Goal: Task Accomplishment & Management: Use online tool/utility

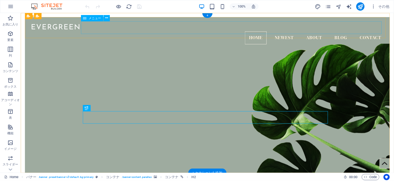
click at [250, 31] on nav "Home Newest About Blog Contact" at bounding box center [207, 37] width 357 height 13
select select
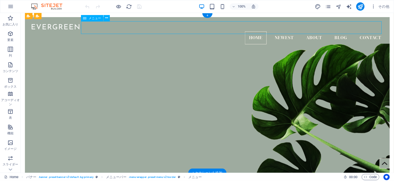
select select
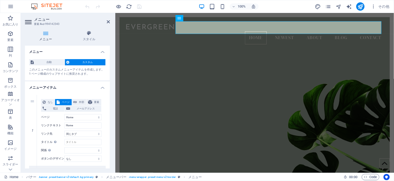
click at [44, 33] on icon at bounding box center [46, 33] width 42 height 5
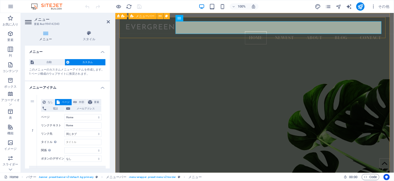
click at [139, 17] on span "メニューバー" at bounding box center [145, 16] width 19 height 3
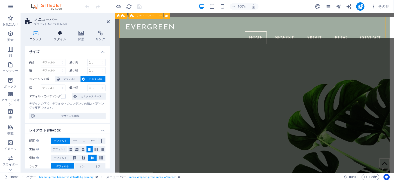
click at [58, 32] on icon at bounding box center [60, 33] width 22 height 5
select select "rem"
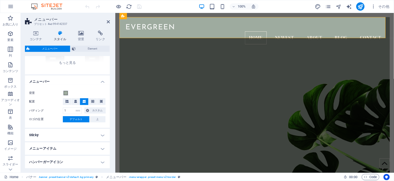
scroll to position [104, 0]
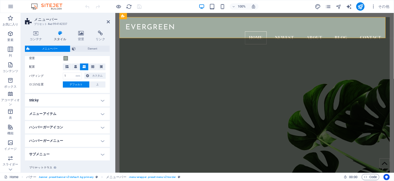
click at [102, 101] on h4 "Sticky" at bounding box center [67, 100] width 85 height 12
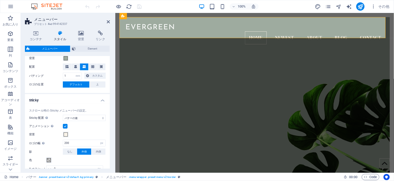
click at [102, 101] on h4 "Sticky" at bounding box center [67, 98] width 85 height 9
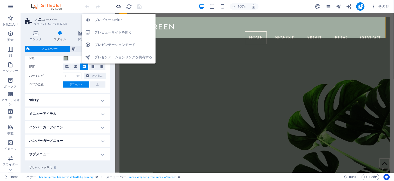
click at [119, 6] on icon "button" at bounding box center [119, 7] width 6 height 6
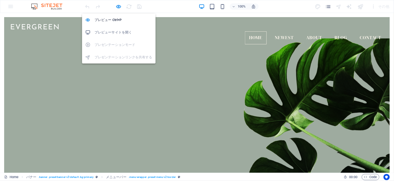
click at [114, 32] on h6 "プレビューサイトを開く" at bounding box center [124, 32] width 58 height 6
click at [116, 5] on icon "button" at bounding box center [119, 7] width 6 height 6
select select "rem"
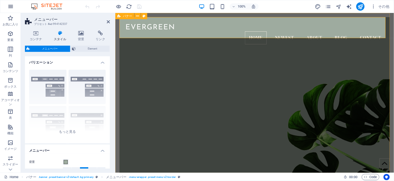
click at [7, 8] on button "button" at bounding box center [10, 6] width 12 height 12
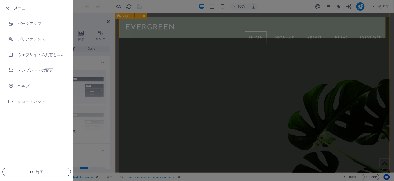
click at [29, 174] on span "終了" at bounding box center [37, 172] width 60 height 4
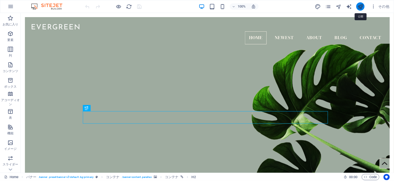
click at [358, 7] on icon "publish" at bounding box center [361, 7] width 6 height 6
click at [38, 18] on div "バナー" at bounding box center [30, 16] width 19 height 6
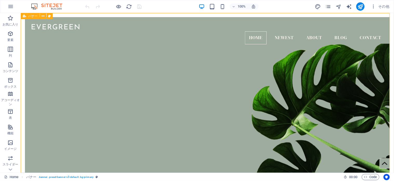
click at [38, 18] on div "バナー" at bounding box center [30, 16] width 19 height 6
select select "vh"
select select "header"
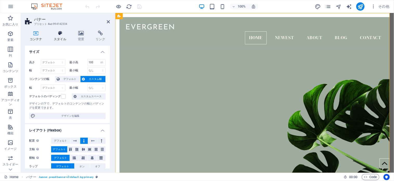
click at [58, 37] on h4 "スタイル" at bounding box center [61, 36] width 24 height 11
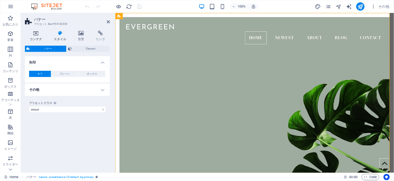
click at [33, 34] on icon at bounding box center [36, 33] width 22 height 5
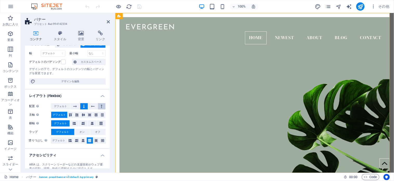
scroll to position [82, 0]
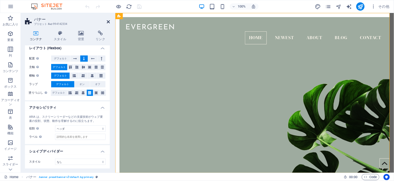
click at [108, 21] on icon at bounding box center [108, 22] width 3 height 4
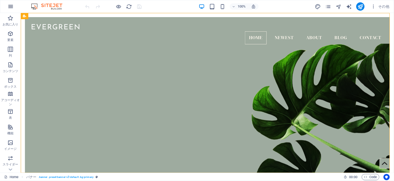
click at [8, 7] on icon "button" at bounding box center [11, 6] width 6 height 6
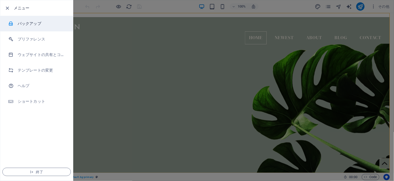
click at [35, 25] on h6 "バックアップ" at bounding box center [42, 24] width 48 height 6
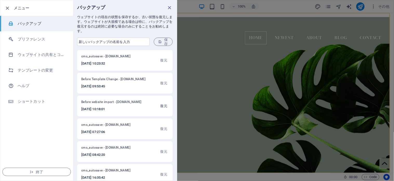
click at [162, 105] on span "復元" at bounding box center [164, 106] width 7 height 6
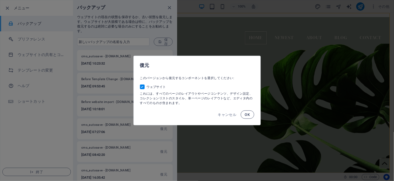
click at [247, 113] on span "OK" at bounding box center [247, 115] width 5 height 4
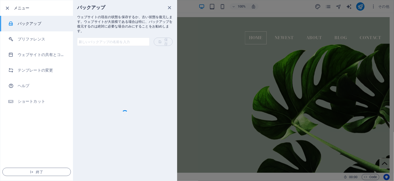
checkbox input "false"
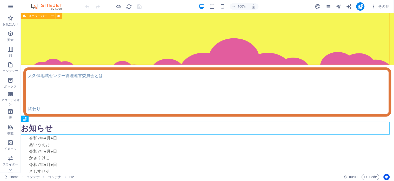
click at [35, 16] on span "メニューバー" at bounding box center [37, 16] width 19 height 3
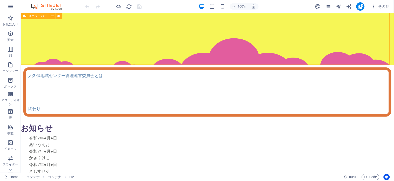
click at [35, 16] on span "メニューバー" at bounding box center [37, 16] width 19 height 3
select select "px"
select select "clouds"
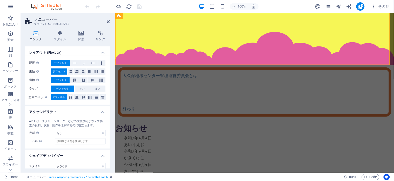
scroll to position [104, 0]
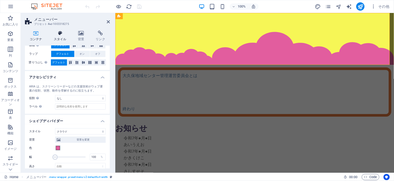
click at [61, 37] on h4 "スタイル" at bounding box center [61, 36] width 24 height 11
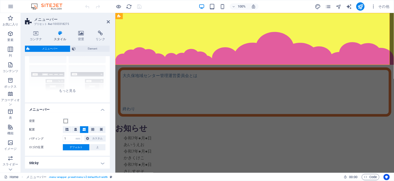
scroll to position [69, 0]
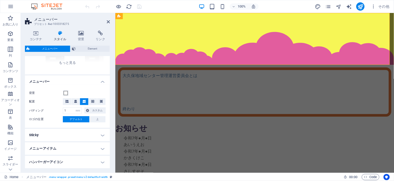
click at [102, 134] on h4 "Sticky" at bounding box center [67, 135] width 85 height 12
click at [102, 134] on h4 "Sticky" at bounding box center [67, 133] width 85 height 9
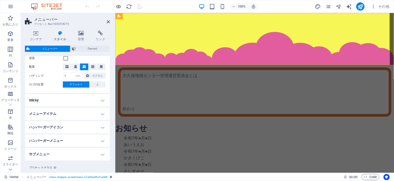
scroll to position [116, 0]
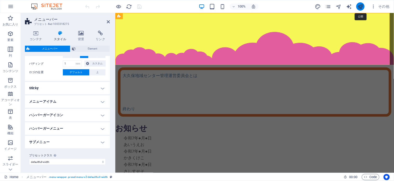
click at [361, 6] on icon "publish" at bounding box center [361, 7] width 6 height 6
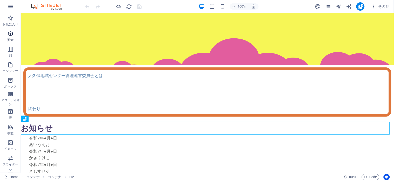
click at [9, 36] on icon "button" at bounding box center [10, 34] width 6 height 6
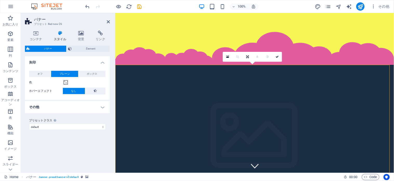
click at [55, 31] on icon at bounding box center [60, 33] width 22 height 5
click at [30, 33] on icon at bounding box center [36, 33] width 22 height 5
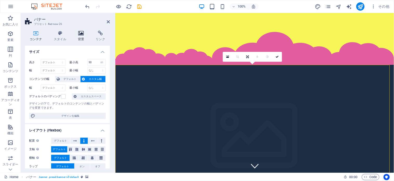
click at [78, 35] on icon at bounding box center [81, 33] width 16 height 5
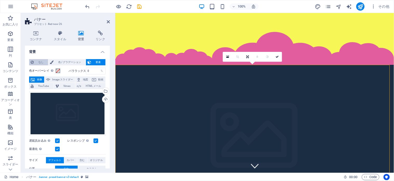
click at [36, 64] on span "なし" at bounding box center [40, 62] width 11 height 6
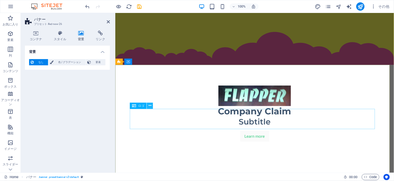
click at [149, 105] on icon at bounding box center [150, 105] width 3 height 5
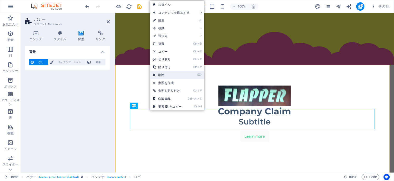
click at [158, 74] on link "⌦ 削除" at bounding box center [167, 75] width 35 height 8
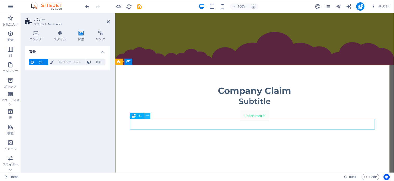
click at [146, 116] on icon at bounding box center [147, 116] width 3 height 5
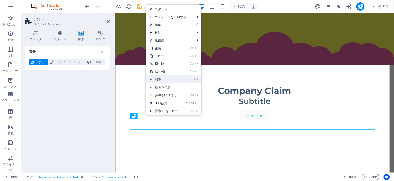
click at [166, 77] on link "⌦ 削除" at bounding box center [163, 80] width 35 height 8
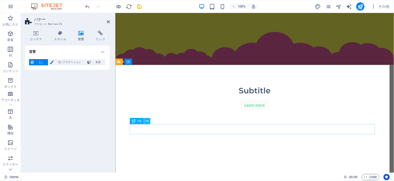
click at [145, 121] on button at bounding box center [147, 121] width 6 height 6
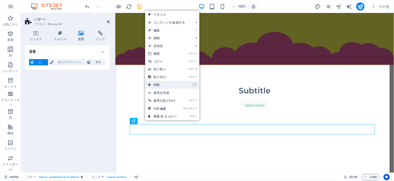
click at [168, 86] on link "⌦ 削除" at bounding box center [162, 85] width 35 height 8
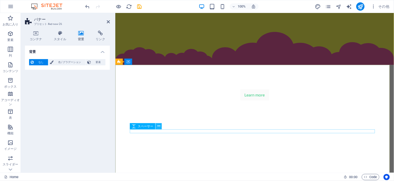
click at [158, 127] on icon at bounding box center [158, 126] width 3 height 5
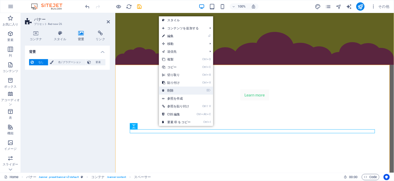
click at [180, 88] on link "⌦ 削除" at bounding box center [176, 91] width 35 height 8
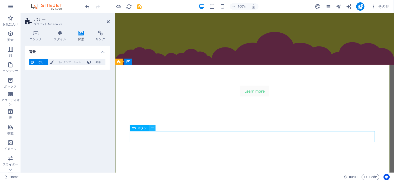
click at [154, 131] on icon at bounding box center [152, 128] width 3 height 5
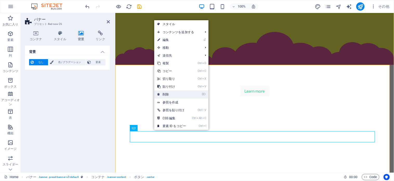
click at [172, 95] on link "⌦ 削除" at bounding box center [171, 95] width 35 height 8
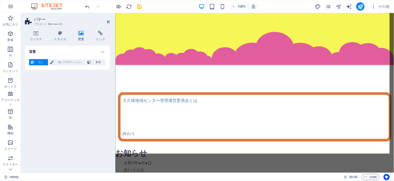
scroll to position [69, 0]
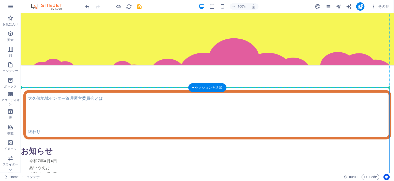
drag, startPoint x: 170, startPoint y: 99, endPoint x: 151, endPoint y: 71, distance: 34.4
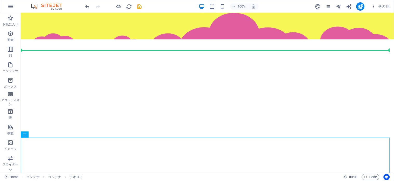
scroll to position [0, 0]
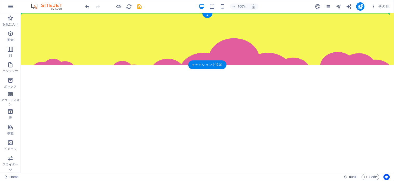
drag, startPoint x: 164, startPoint y: 115, endPoint x: 164, endPoint y: 14, distance: 101.8
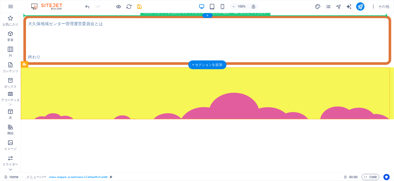
drag, startPoint x: 59, startPoint y: 78, endPoint x: 44, endPoint y: 19, distance: 60.7
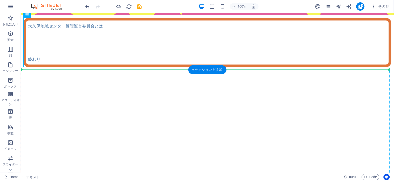
scroll to position [52, 0]
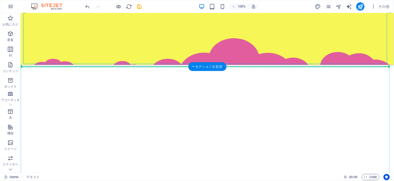
drag, startPoint x: 92, startPoint y: 75, endPoint x: 89, endPoint y: 114, distance: 38.3
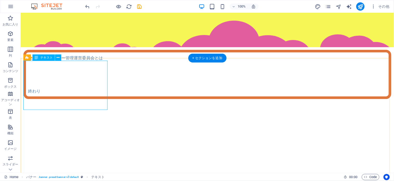
scroll to position [0, 0]
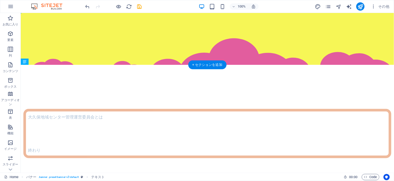
drag, startPoint x: 63, startPoint y: 87, endPoint x: 98, endPoint y: 140, distance: 63.3
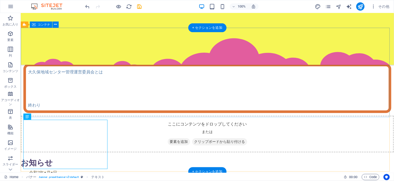
scroll to position [69, 0]
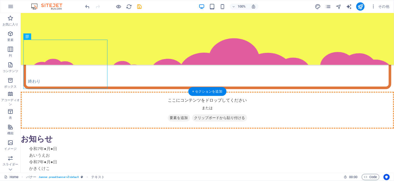
drag, startPoint x: 51, startPoint y: 75, endPoint x: 64, endPoint y: 101, distance: 28.6
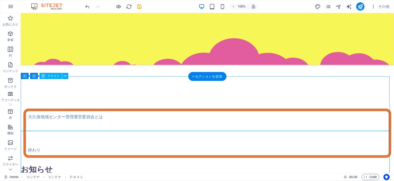
scroll to position [85, 0]
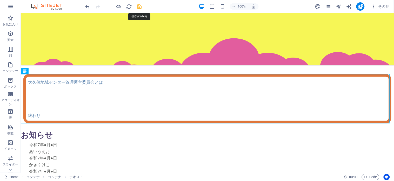
click at [139, 6] on icon "save" at bounding box center [140, 7] width 6 height 6
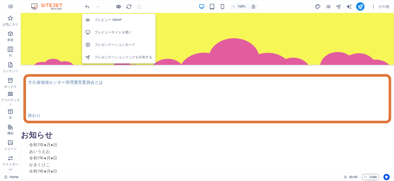
click at [118, 7] on icon "button" at bounding box center [119, 7] width 6 height 6
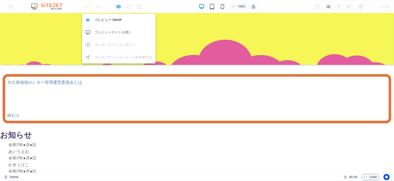
click at [114, 30] on h6 "プレビューサイトを開く" at bounding box center [124, 32] width 58 height 6
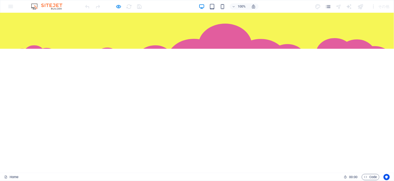
scroll to position [0, 0]
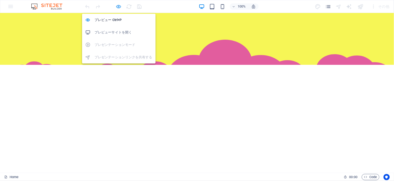
click at [116, 6] on icon "button" at bounding box center [119, 7] width 6 height 6
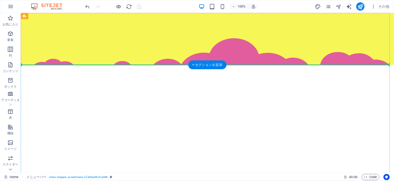
drag, startPoint x: 60, startPoint y: 30, endPoint x: 37, endPoint y: 93, distance: 66.7
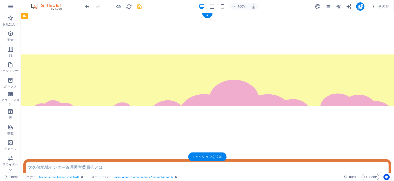
drag, startPoint x: 58, startPoint y: 29, endPoint x: 41, endPoint y: 126, distance: 99.1
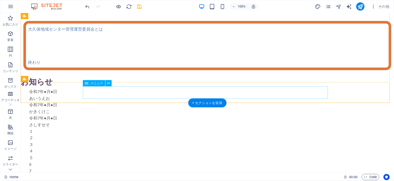
scroll to position [35, 0]
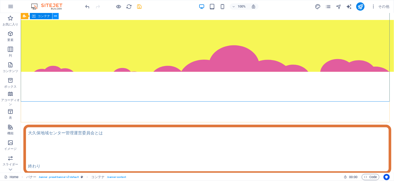
click at [53, 18] on button at bounding box center [55, 16] width 6 height 6
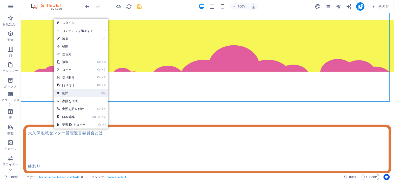
click at [73, 92] on link "⌦ 削除" at bounding box center [71, 93] width 35 height 8
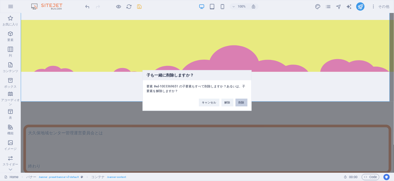
click at [236, 104] on button "削除" at bounding box center [242, 103] width 12 height 8
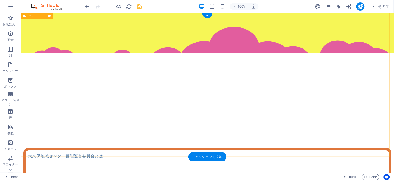
scroll to position [0, 0]
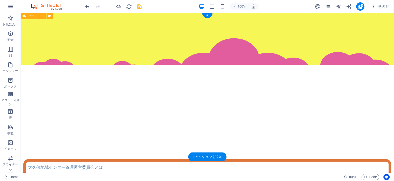
click at [140, 107] on div "Menu Home お知らせ 利用案内 施設案内 お役立ち情報" at bounding box center [207, 85] width 373 height 144
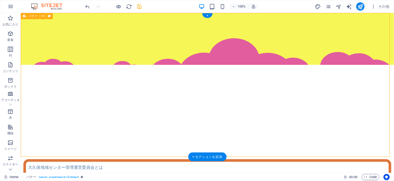
click at [140, 107] on div "Menu Home お知らせ 利用案内 施設案内 お役立ち情報" at bounding box center [207, 85] width 373 height 144
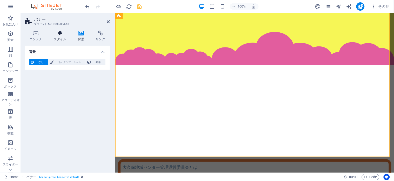
click at [56, 35] on icon at bounding box center [60, 33] width 22 height 5
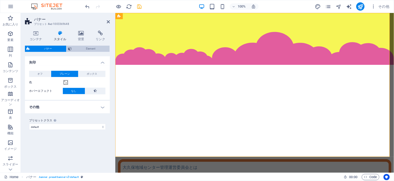
click at [87, 50] on span "Element" at bounding box center [90, 49] width 35 height 6
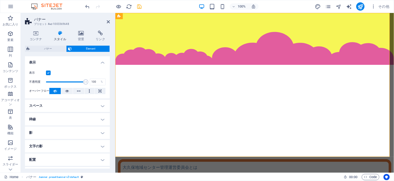
click at [101, 105] on h4 "スペース" at bounding box center [67, 106] width 85 height 12
click at [101, 105] on h4 "スペース" at bounding box center [67, 104] width 85 height 9
click at [48, 50] on span "バナー" at bounding box center [47, 49] width 33 height 6
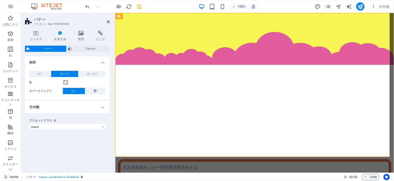
click at [103, 109] on h4 "その他" at bounding box center [67, 107] width 85 height 12
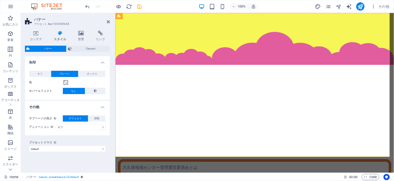
click at [103, 109] on h4 "その他" at bounding box center [67, 105] width 85 height 9
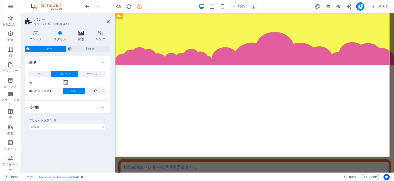
click at [80, 37] on h4 "背景" at bounding box center [82, 36] width 18 height 11
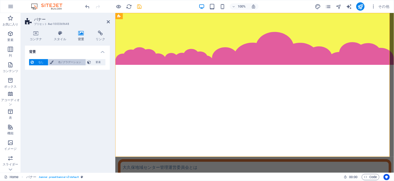
click at [77, 65] on span "色 / グラデーション" at bounding box center [69, 62] width 29 height 6
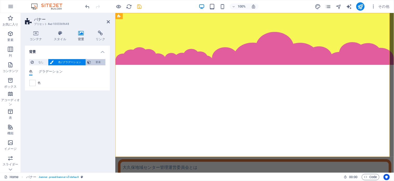
click at [97, 60] on span "要素" at bounding box center [98, 62] width 11 height 6
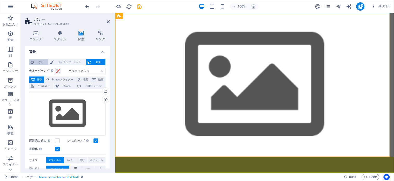
click at [40, 62] on span "なし" at bounding box center [40, 62] width 11 height 6
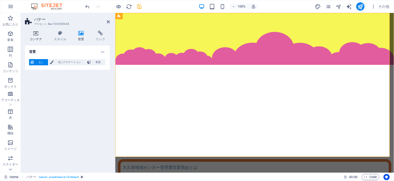
click at [36, 39] on h4 "コンテナ" at bounding box center [37, 36] width 24 height 11
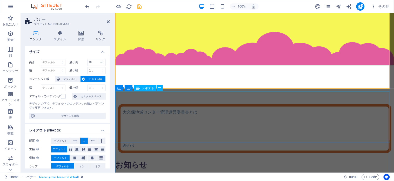
scroll to position [69, 0]
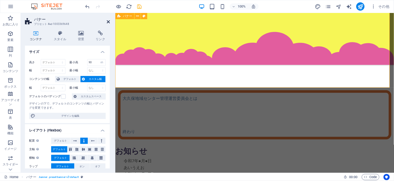
click at [109, 22] on icon at bounding box center [108, 22] width 3 height 4
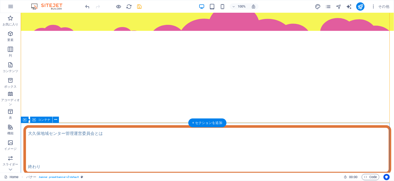
scroll to position [0, 0]
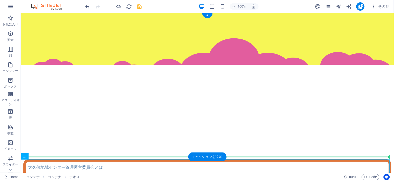
drag, startPoint x: 115, startPoint y: 172, endPoint x: 116, endPoint y: 149, distance: 22.6
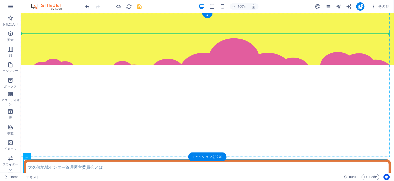
drag, startPoint x: 55, startPoint y: 169, endPoint x: 46, endPoint y: 30, distance: 139.5
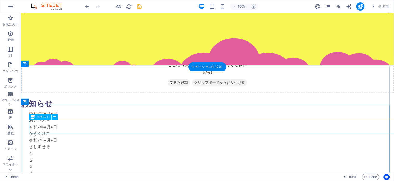
scroll to position [66, 0]
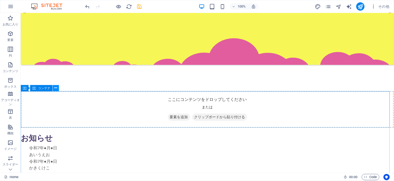
click at [54, 88] on button at bounding box center [56, 88] width 6 height 6
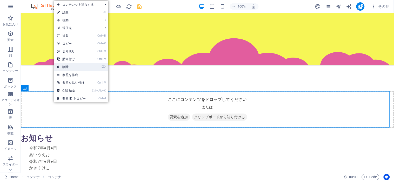
click at [62, 68] on link "⌦ 削除" at bounding box center [71, 67] width 35 height 8
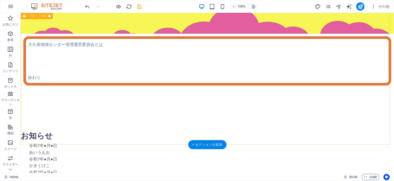
scroll to position [0, 0]
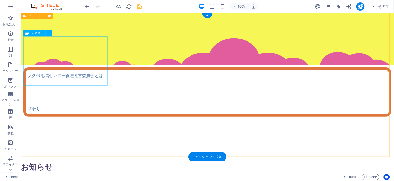
click at [58, 67] on div "[PERSON_NAME]地域センター管理運営委員会とは 終わり" at bounding box center [207, 91] width 368 height 49
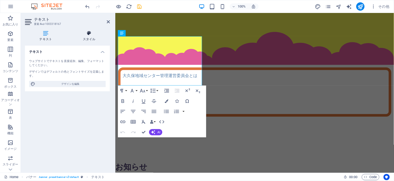
click at [87, 35] on icon at bounding box center [90, 33] width 42 height 5
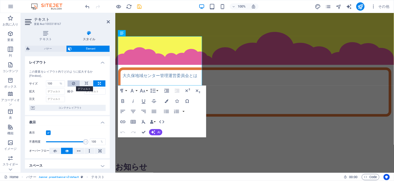
click at [73, 84] on icon at bounding box center [73, 84] width 3 height 6
select select "DISABLED_OPTION_VALUE"
click at [85, 84] on icon at bounding box center [87, 84] width 4 height 6
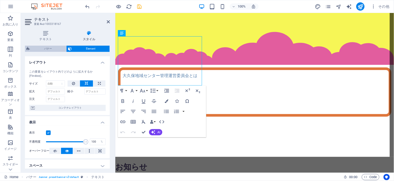
click at [49, 50] on span "バナー" at bounding box center [47, 49] width 33 height 6
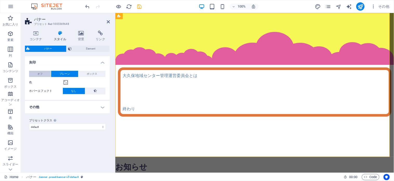
click at [44, 73] on button "オフ" at bounding box center [40, 74] width 22 height 6
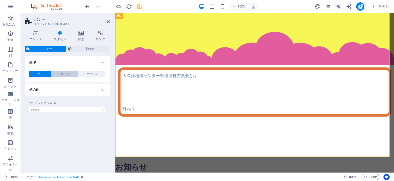
click at [55, 75] on button "プレーン" at bounding box center [64, 74] width 27 height 6
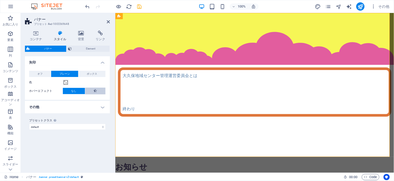
click at [98, 91] on button at bounding box center [95, 91] width 20 height 7
click at [70, 89] on button "なし" at bounding box center [74, 91] width 22 height 6
click at [101, 108] on h4 "その他" at bounding box center [67, 107] width 85 height 12
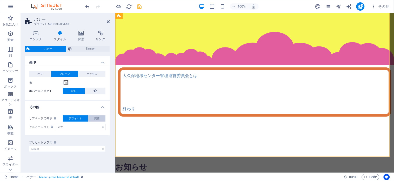
click at [96, 118] on span "調整" at bounding box center [96, 119] width 5 height 6
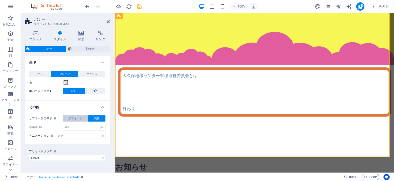
click at [69, 117] on span "デフォルト" at bounding box center [75, 119] width 13 height 6
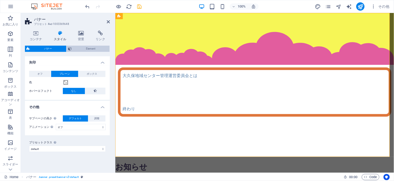
click at [86, 48] on span "Element" at bounding box center [90, 49] width 35 height 6
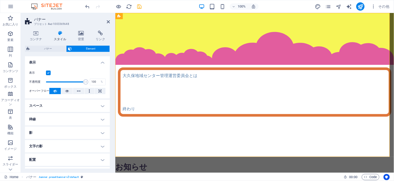
click at [101, 106] on h4 "スペース" at bounding box center [67, 106] width 85 height 12
click at [99, 105] on h4 "スペース" at bounding box center [67, 104] width 85 height 9
click at [98, 159] on h4 "配置" at bounding box center [67, 160] width 85 height 12
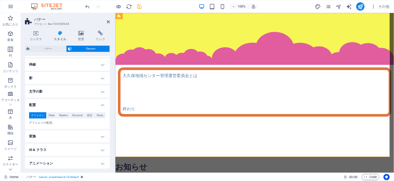
scroll to position [69, 0]
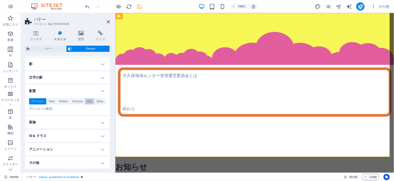
click at [90, 102] on span "固定" at bounding box center [89, 101] width 5 height 6
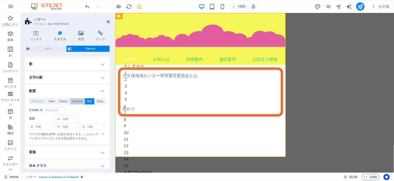
click at [75, 101] on span "Absolute" at bounding box center [77, 101] width 10 height 6
click at [94, 101] on div "デフォルト Static Relative Absolute 固定 Sticky" at bounding box center [67, 101] width 77 height 6
click at [49, 100] on span "Static" at bounding box center [52, 101] width 6 height 6
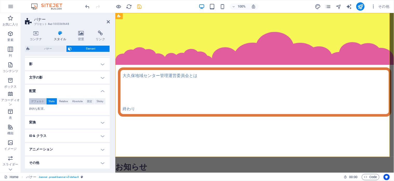
click at [37, 101] on span "デフォルト" at bounding box center [37, 101] width 13 height 6
click at [100, 19] on h2 "バナー" at bounding box center [72, 19] width 76 height 5
click at [107, 23] on icon at bounding box center [108, 22] width 3 height 4
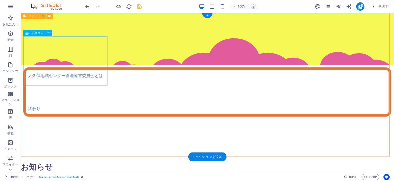
click at [99, 68] on div "[PERSON_NAME]地域センター管理運営委員会とは 終わり" at bounding box center [207, 91] width 368 height 49
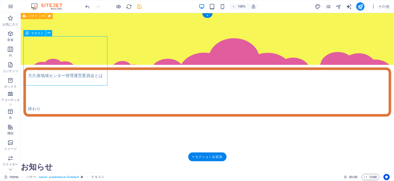
click at [80, 67] on div "[PERSON_NAME]地域センター管理運営委員会とは 終わり" at bounding box center [207, 91] width 368 height 49
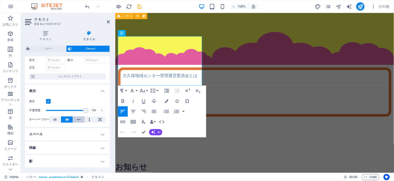
scroll to position [35, 0]
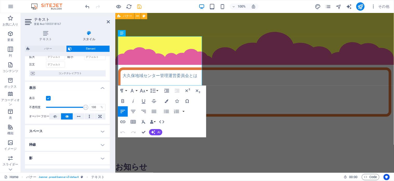
click at [103, 131] on h4 "スペース" at bounding box center [67, 131] width 85 height 12
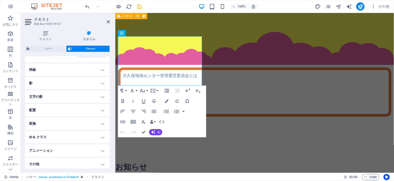
scroll to position [132, 0]
click at [103, 109] on h4 "配置" at bounding box center [67, 109] width 85 height 12
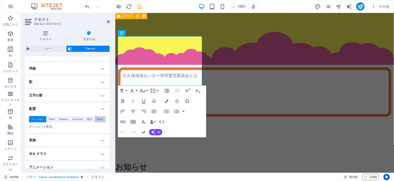
click at [95, 118] on button "Sticky" at bounding box center [100, 119] width 11 height 6
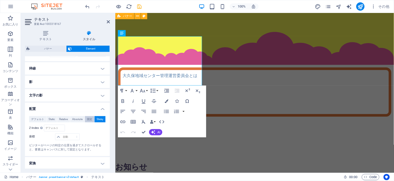
click at [87, 118] on span "固定" at bounding box center [89, 119] width 5 height 6
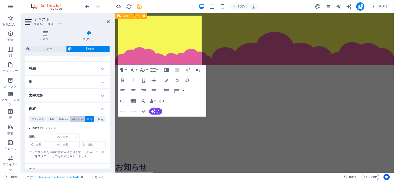
click at [76, 119] on span "Absolute" at bounding box center [77, 119] width 10 height 6
click at [59, 119] on span "Relative" at bounding box center [63, 119] width 9 height 6
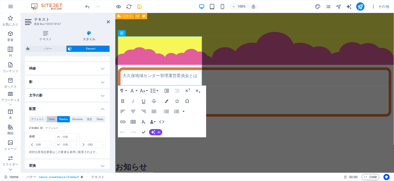
click at [53, 120] on span "Static" at bounding box center [52, 119] width 6 height 6
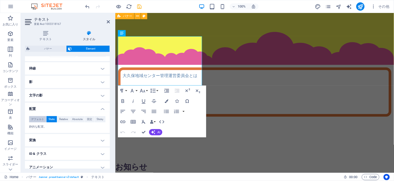
click at [41, 120] on span "デフォルト" at bounding box center [37, 119] width 13 height 6
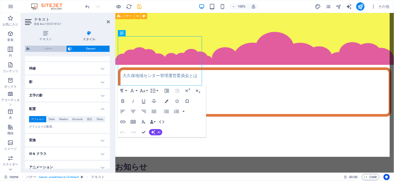
click at [56, 48] on span "バナー" at bounding box center [47, 49] width 33 height 6
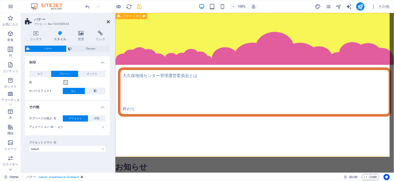
click at [107, 21] on icon at bounding box center [108, 22] width 3 height 4
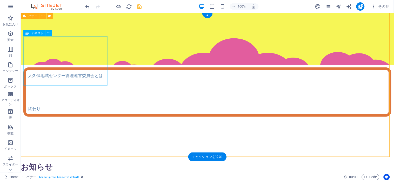
click at [48, 67] on div "[PERSON_NAME]地域センター管理運営委員会とは 終わり" at bounding box center [207, 91] width 368 height 49
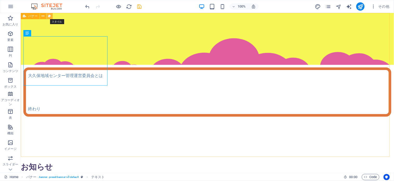
click at [49, 16] on icon at bounding box center [49, 16] width 3 height 5
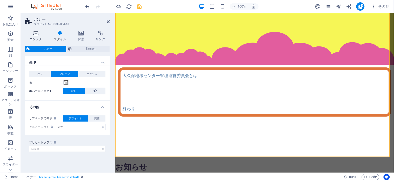
click at [34, 34] on icon at bounding box center [36, 33] width 22 height 5
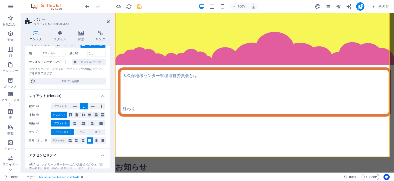
scroll to position [0, 0]
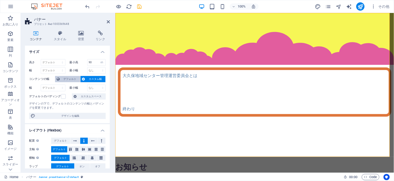
click at [64, 78] on span "デフォルト" at bounding box center [69, 79] width 17 height 6
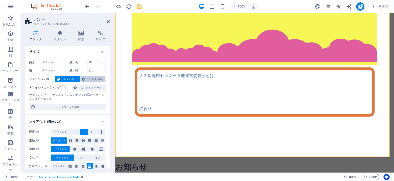
click at [95, 79] on span "カスタム幅" at bounding box center [95, 79] width 17 height 6
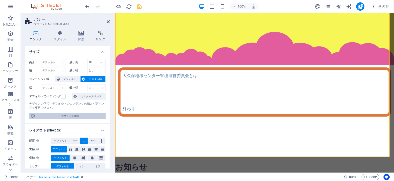
scroll to position [35, 0]
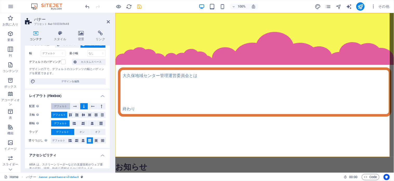
click at [61, 106] on span "デフォルト" at bounding box center [60, 106] width 13 height 6
click at [82, 106] on button at bounding box center [84, 106] width 8 height 6
click at [101, 96] on h4 "レイアウト (Flexbox)" at bounding box center [67, 94] width 85 height 9
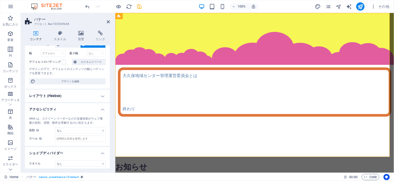
scroll to position [37, 0]
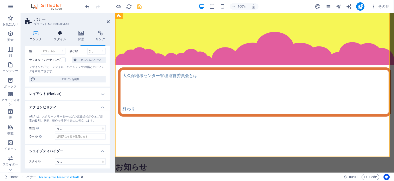
click at [58, 36] on h4 "スタイル" at bounding box center [61, 36] width 24 height 11
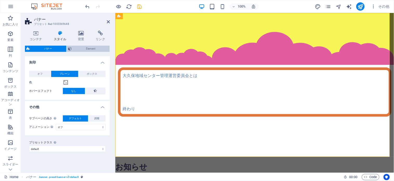
click at [90, 49] on span "Element" at bounding box center [90, 49] width 35 height 6
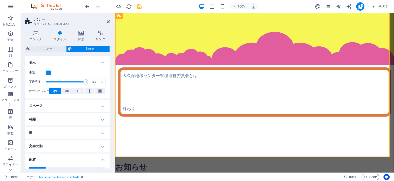
click at [101, 108] on h4 "スペース" at bounding box center [67, 106] width 85 height 12
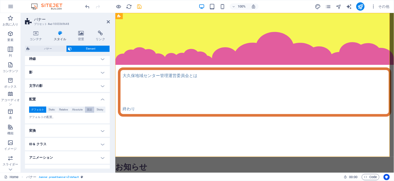
scroll to position [90, 0]
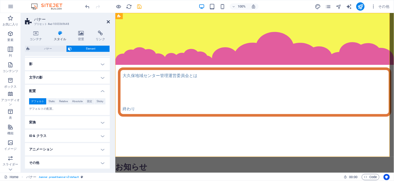
click at [108, 22] on icon at bounding box center [108, 22] width 3 height 4
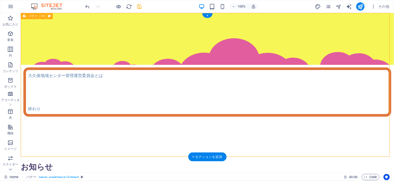
click at [129, 66] on div "Menu Home お知らせ 利用案内 施設案内 お役立ち情報 [PERSON_NAME]地域センター管理運営委員会とは 終わり" at bounding box center [207, 85] width 373 height 144
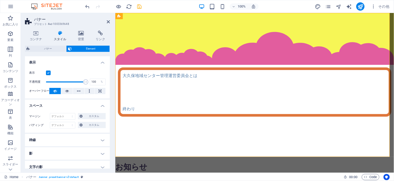
drag, startPoint x: 45, startPoint y: 47, endPoint x: 61, endPoint y: 87, distance: 43.1
click at [53, 78] on div "バナー Element レイアウト この要素をレイアウト内でどのように拡大するか (Flexbox)。 サイズ デフォルト 自動 px % 1/1 1/2 1…" at bounding box center [67, 107] width 85 height 123
click at [68, 93] on icon at bounding box center [67, 91] width 4 height 6
click at [97, 93] on button at bounding box center [100, 91] width 11 height 6
click at [55, 93] on icon at bounding box center [55, 91] width 4 height 6
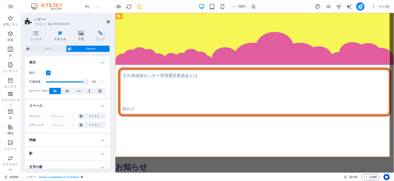
click at [108, 23] on icon at bounding box center [108, 22] width 3 height 4
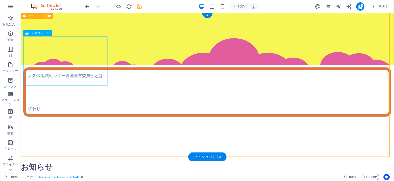
click at [101, 75] on div "[PERSON_NAME]地域センター管理運営委員会とは 終わり" at bounding box center [207, 91] width 368 height 49
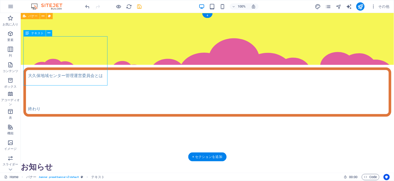
click at [101, 75] on div "[PERSON_NAME]地域センター管理運営委員会とは 終わり" at bounding box center [207, 91] width 368 height 49
select select "px"
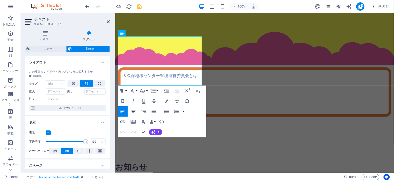
click at [133, 112] on icon "button" at bounding box center [133, 111] width 5 height 3
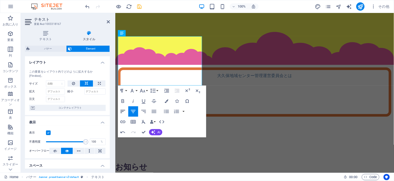
click at [121, 112] on icon "button" at bounding box center [123, 111] width 5 height 3
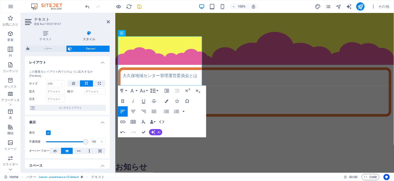
click at [151, 92] on icon "button" at bounding box center [152, 91] width 5 height 4
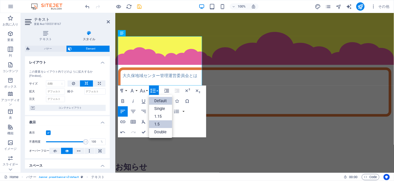
click at [158, 126] on link "1.5" at bounding box center [160, 125] width 23 height 8
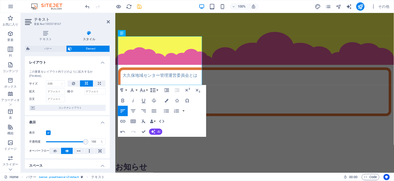
click at [155, 91] on icon "button" at bounding box center [153, 90] width 6 height 6
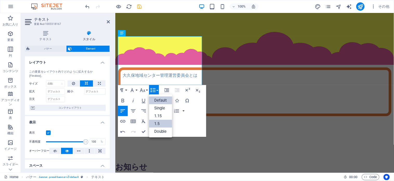
click at [155, 101] on link "Default" at bounding box center [160, 101] width 23 height 8
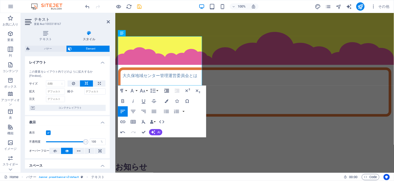
click at [166, 92] on icon "button" at bounding box center [166, 91] width 5 height 4
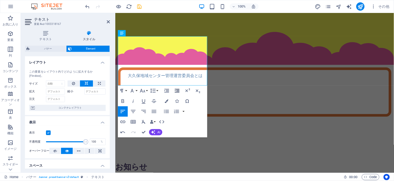
click at [176, 92] on icon "button" at bounding box center [177, 91] width 6 height 6
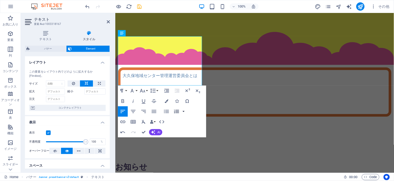
click at [182, 113] on button "button" at bounding box center [184, 111] width 4 height 10
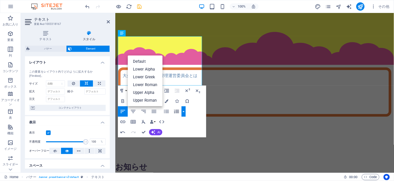
click at [182, 113] on button "button" at bounding box center [184, 111] width 4 height 10
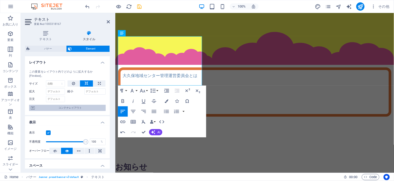
click at [71, 107] on span "コンテナレイアウト" at bounding box center [70, 108] width 68 height 6
select select "vh"
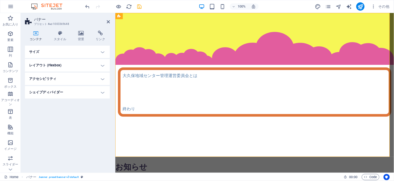
click at [103, 53] on h4 "サイズ" at bounding box center [67, 52] width 85 height 12
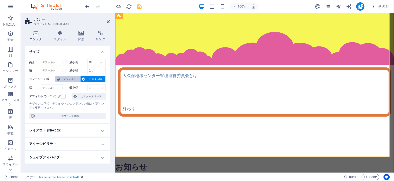
click at [71, 81] on span "デフォルト" at bounding box center [69, 79] width 17 height 6
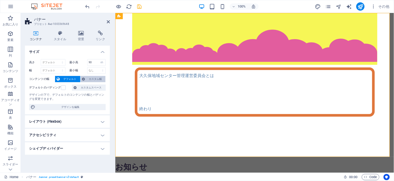
click at [91, 79] on span "カスタム幅" at bounding box center [95, 79] width 17 height 6
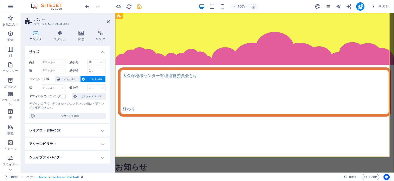
click at [102, 131] on h4 "レイアウト (Flexbox)" at bounding box center [67, 130] width 85 height 12
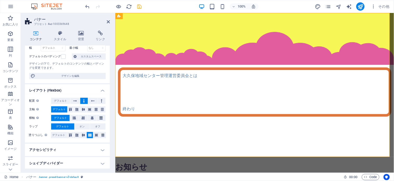
scroll to position [41, 0]
click at [61, 100] on span "デフォルト" at bounding box center [60, 100] width 13 height 6
click at [74, 102] on icon at bounding box center [76, 100] width 4 height 6
click at [98, 101] on button at bounding box center [102, 100] width 8 height 6
click at [91, 101] on icon at bounding box center [93, 100] width 4 height 6
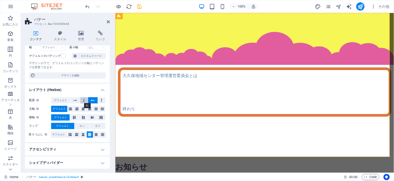
click at [83, 102] on icon at bounding box center [84, 100] width 2 height 6
click at [77, 102] on button at bounding box center [75, 100] width 10 height 6
click at [82, 102] on button at bounding box center [84, 100] width 8 height 6
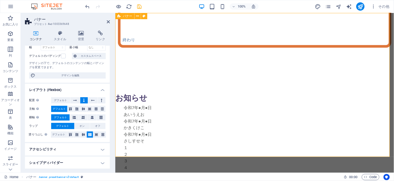
scroll to position [0, 0]
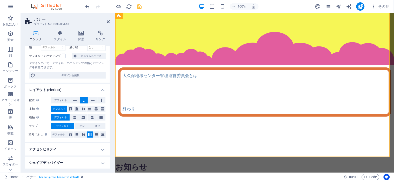
click at [98, 148] on h4 "アクセシビリティ" at bounding box center [67, 149] width 85 height 12
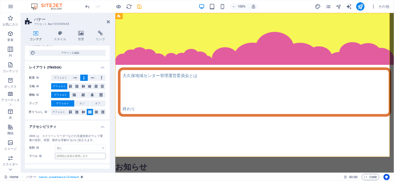
scroll to position [71, 0]
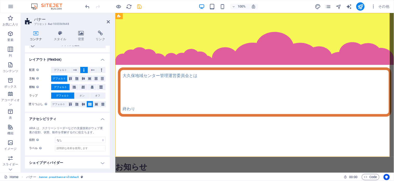
click at [101, 164] on h4 "シェイプディバイダー" at bounding box center [67, 163] width 85 height 12
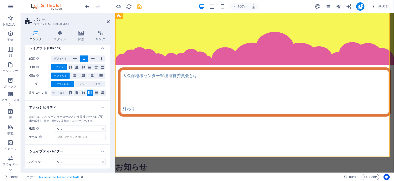
click at [105, 24] on header "バナー プリセット #ed-1003369648" at bounding box center [67, 20] width 85 height 14
click at [107, 24] on icon at bounding box center [108, 22] width 3 height 4
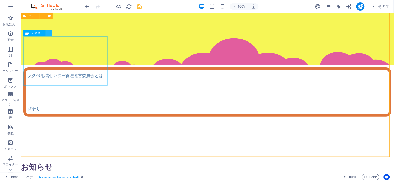
click at [48, 35] on icon at bounding box center [49, 32] width 3 height 5
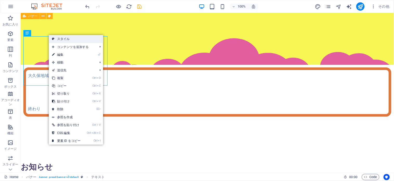
click at [59, 40] on link "スタイル" at bounding box center [76, 39] width 54 height 8
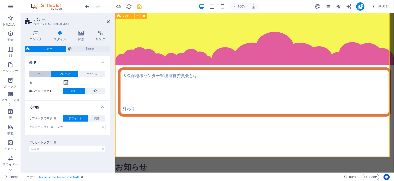
click at [44, 73] on button "オフ" at bounding box center [40, 74] width 22 height 6
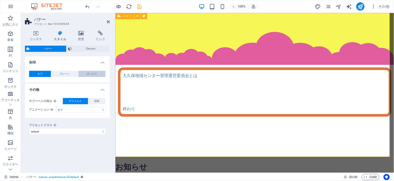
click at [95, 76] on span "ボックス" at bounding box center [92, 74] width 10 height 6
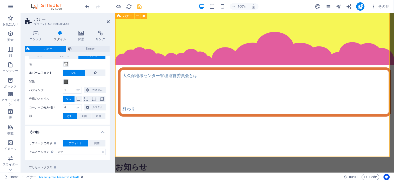
scroll to position [30, 0]
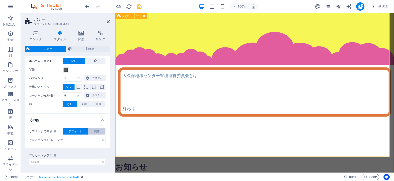
click at [97, 133] on span "調整" at bounding box center [96, 132] width 5 height 6
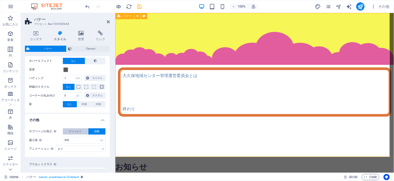
click at [84, 130] on button "デフォルト" at bounding box center [75, 132] width 25 height 6
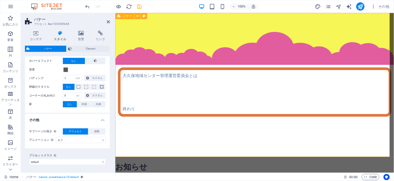
click at [103, 125] on div "サブページの高さ サブページでのみ、バナーの最小高を上書きします。 デフォルト 調整 最小高 サブページのヘッダの最小高。コンテンツがそれより高い場合、ヘッダ…" at bounding box center [67, 135] width 87 height 25
click at [99, 120] on h4 "その他" at bounding box center [67, 118] width 85 height 9
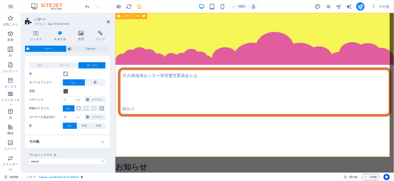
scroll to position [8, 0]
click at [59, 65] on span "プレーン" at bounding box center [64, 66] width 10 height 6
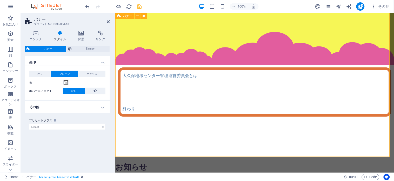
scroll to position [0, 0]
click at [33, 72] on button "オフ" at bounding box center [40, 74] width 22 height 6
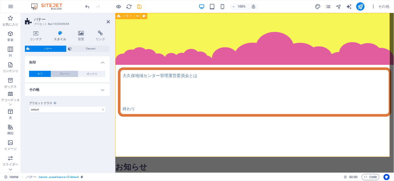
click at [61, 72] on span "プレーン" at bounding box center [64, 74] width 10 height 6
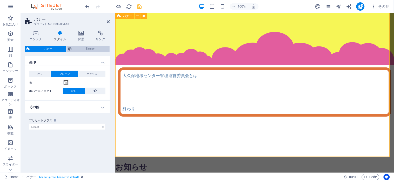
click at [89, 46] on span "Element" at bounding box center [90, 49] width 35 height 6
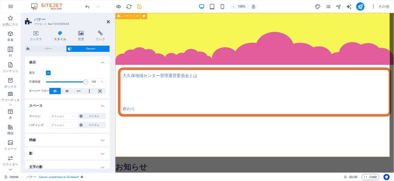
drag, startPoint x: 106, startPoint y: 22, endPoint x: 98, endPoint y: 4, distance: 20.2
click at [107, 22] on icon at bounding box center [108, 22] width 3 height 4
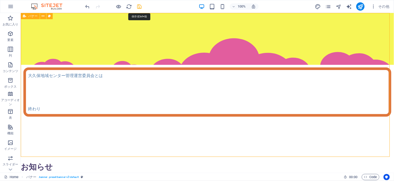
click at [138, 6] on icon "save" at bounding box center [140, 7] width 6 height 6
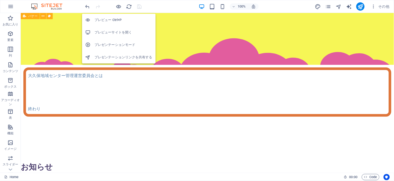
click at [116, 31] on h6 "プレビューサイトを開く" at bounding box center [124, 32] width 58 height 6
click at [116, 6] on icon "button" at bounding box center [119, 7] width 6 height 6
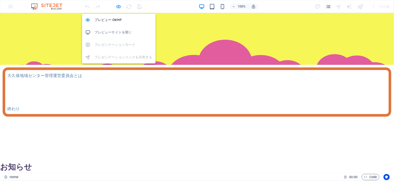
click at [118, 7] on icon "button" at bounding box center [119, 7] width 6 height 6
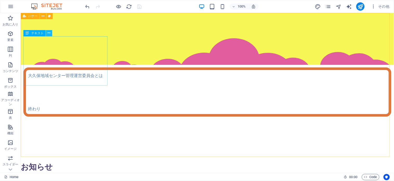
click at [48, 34] on icon at bounding box center [49, 32] width 3 height 5
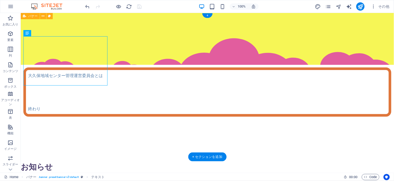
click at [147, 64] on div "Menu Home お知らせ 利用案内 施設案内 お役立ち情報 [PERSON_NAME]地域センター管理運営委員会とは 終わり" at bounding box center [207, 85] width 373 height 144
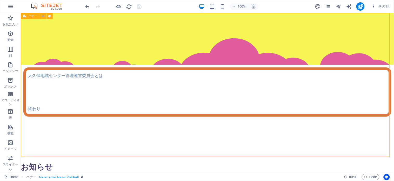
click at [25, 16] on icon at bounding box center [24, 16] width 3 height 6
click at [41, 16] on button at bounding box center [43, 16] width 6 height 6
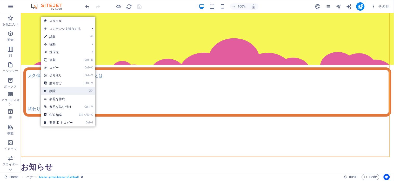
click at [59, 93] on link "⌦ 削除" at bounding box center [58, 91] width 35 height 8
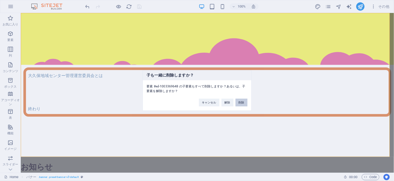
click at [239, 102] on button "削除" at bounding box center [242, 103] width 12 height 8
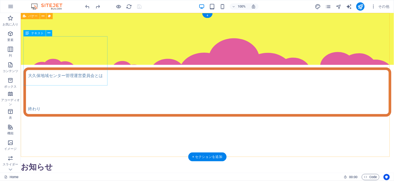
click at [44, 67] on div "[PERSON_NAME]地域センター管理運営委員会とは 終わり" at bounding box center [207, 91] width 368 height 49
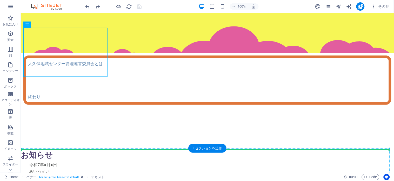
drag, startPoint x: 46, startPoint y: 58, endPoint x: 67, endPoint y: 159, distance: 102.9
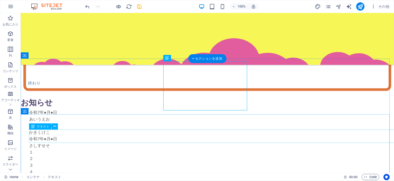
scroll to position [48, 0]
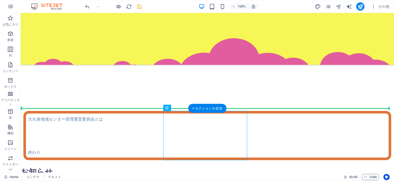
drag, startPoint x: 178, startPoint y: 137, endPoint x: 136, endPoint y: 106, distance: 52.7
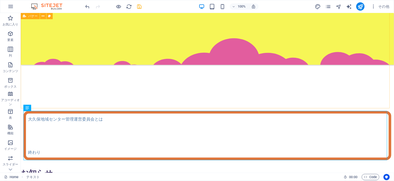
click at [25, 17] on icon at bounding box center [24, 16] width 3 height 6
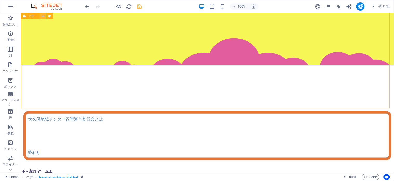
click at [40, 17] on button at bounding box center [43, 16] width 6 height 6
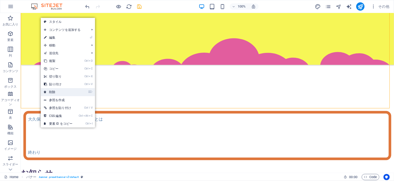
click at [53, 92] on link "⌦ 削除" at bounding box center [58, 92] width 35 height 8
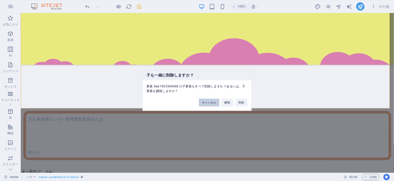
click at [211, 104] on button "キャンセル" at bounding box center [209, 103] width 21 height 8
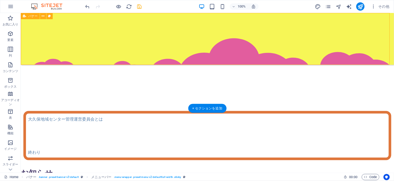
drag, startPoint x: 141, startPoint y: 32, endPoint x: 135, endPoint y: 83, distance: 50.9
click at [135, 83] on div "Menu Home お知らせ 利用案内 施設案内 お役立ち情報" at bounding box center [207, 36] width 373 height 144
click at [41, 29] on div "Menu Home お知らせ 利用案内 施設案内 お役立ち情報" at bounding box center [207, 39] width 373 height 52
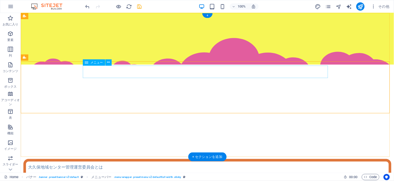
scroll to position [0, 0]
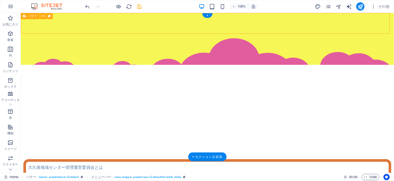
drag, startPoint x: 59, startPoint y: 31, endPoint x: 48, endPoint y: 113, distance: 82.8
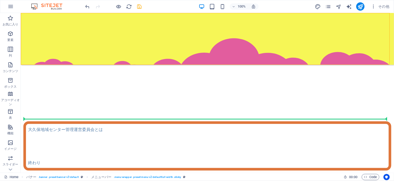
scroll to position [40, 0]
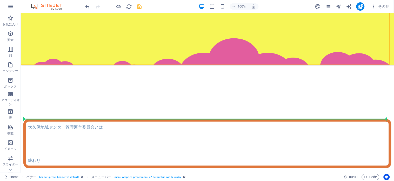
drag, startPoint x: 74, startPoint y: 30, endPoint x: 53, endPoint y: 120, distance: 92.7
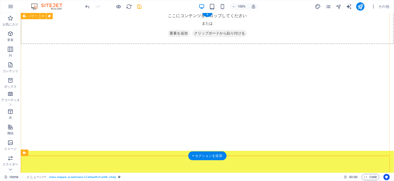
scroll to position [0, 0]
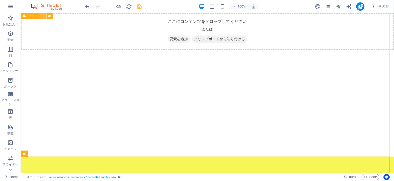
click at [44, 18] on icon at bounding box center [43, 16] width 3 height 5
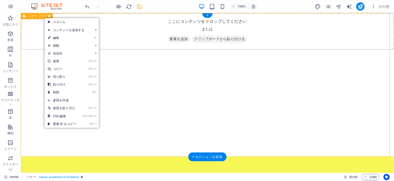
click at [38, 29] on div "ここにコンテンツをドロップしてください または 要素を追加 クリップボードから貼り付ける" at bounding box center [207, 31] width 373 height 37
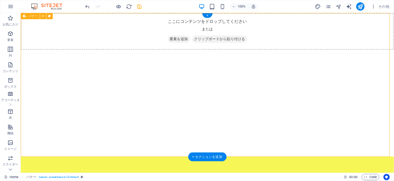
click at [56, 32] on div "ここにコンテンツをドロップしてください または 要素を追加 クリップボードから貼り付ける" at bounding box center [207, 31] width 373 height 37
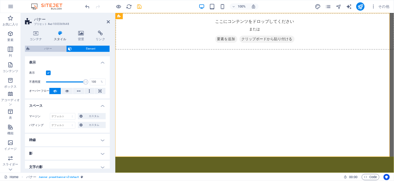
click at [45, 49] on span "バナー" at bounding box center [47, 49] width 33 height 6
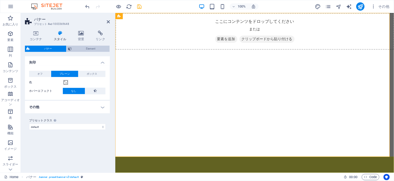
click at [92, 51] on span "Element" at bounding box center [90, 49] width 35 height 6
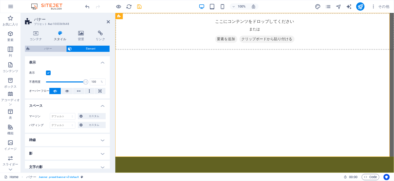
click at [46, 46] on span "バナー" at bounding box center [47, 49] width 33 height 6
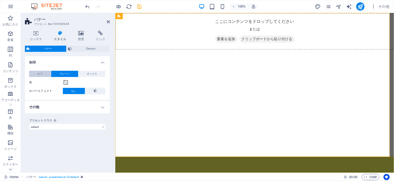
click at [42, 72] on span "オフ" at bounding box center [39, 74] width 5 height 6
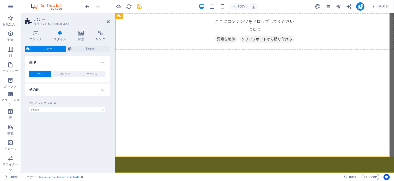
click at [105, 91] on h4 "その他" at bounding box center [67, 90] width 85 height 12
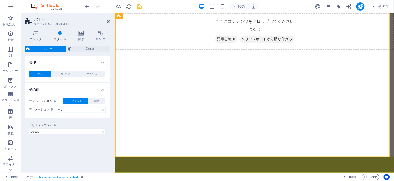
click at [104, 90] on h4 "その他" at bounding box center [67, 88] width 85 height 9
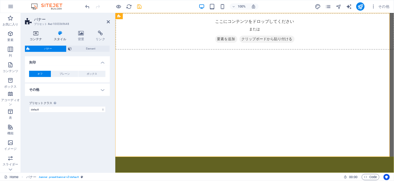
click at [33, 34] on icon at bounding box center [36, 33] width 22 height 5
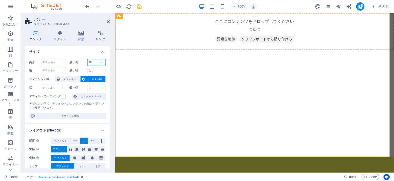
click at [95, 63] on input "90" at bounding box center [97, 62] width 18 height 6
select select "qdfat8ngd0s"
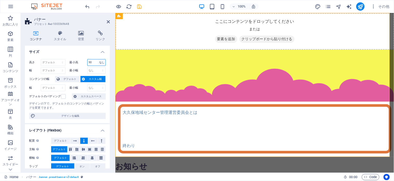
click at [98, 59] on select "なし px rem % vh vw" at bounding box center [101, 62] width 7 height 6
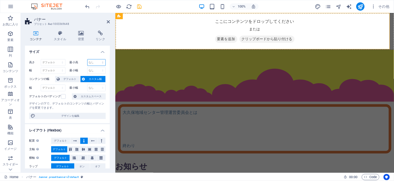
select select "px"
click at [97, 59] on select "なし px rem % vh vw" at bounding box center [97, 62] width 18 height 6
type input "100"
click at [53, 63] on select "デフォルト px rem % vh vw" at bounding box center [53, 62] width 24 height 6
select select "px"
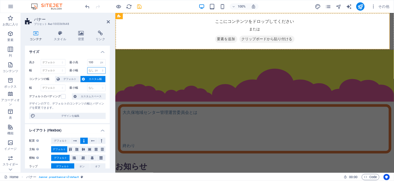
click at [97, 68] on select "なし px rem % vh vw" at bounding box center [97, 71] width 18 height 6
type input "100"
click at [87, 79] on span "カスタム幅" at bounding box center [95, 79] width 17 height 6
click at [72, 79] on span "デフォルト" at bounding box center [69, 79] width 17 height 6
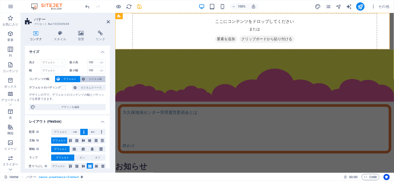
click at [89, 80] on span "カスタム幅" at bounding box center [95, 79] width 17 height 6
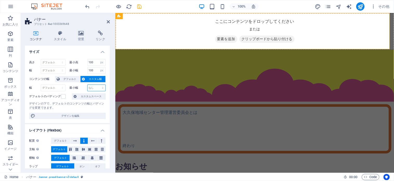
select select "px"
click at [97, 85] on select "なし px rem % vh vw" at bounding box center [97, 88] width 18 height 6
type input "0"
click at [94, 97] on span "カスタムスペース" at bounding box center [91, 97] width 26 height 6
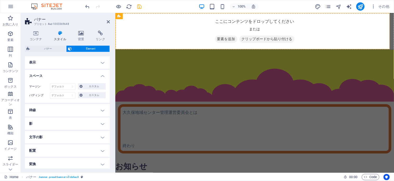
click at [101, 63] on h4 "表示" at bounding box center [67, 62] width 85 height 12
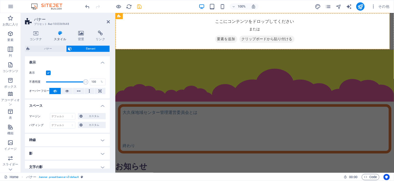
click at [101, 63] on h4 "表示" at bounding box center [67, 60] width 85 height 9
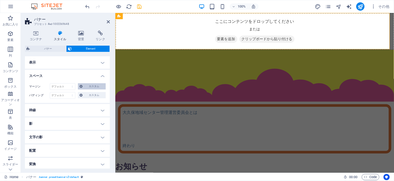
click at [97, 85] on span "カスタム" at bounding box center [94, 86] width 20 height 6
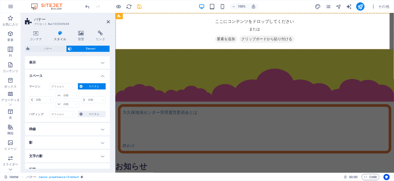
click at [97, 85] on span "カスタム" at bounding box center [94, 86] width 20 height 6
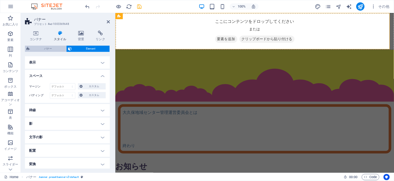
click at [47, 49] on span "バナー" at bounding box center [47, 49] width 33 height 6
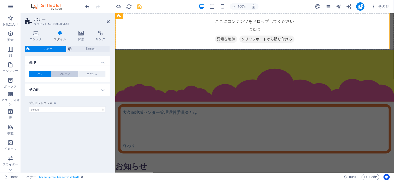
click at [66, 72] on span "プレーン" at bounding box center [64, 74] width 10 height 6
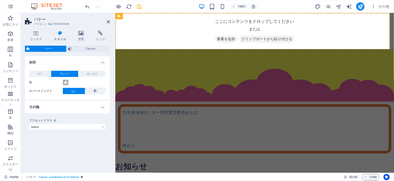
click at [66, 85] on button "色" at bounding box center [66, 83] width 6 height 6
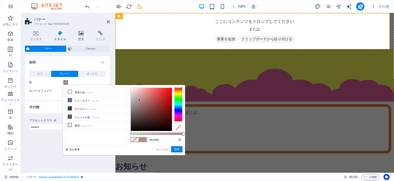
click at [139, 100] on div at bounding box center [151, 109] width 41 height 43
type input "#997777"
click at [140, 105] on div at bounding box center [151, 109] width 41 height 43
click at [175, 148] on button "適用" at bounding box center [176, 149] width 11 height 6
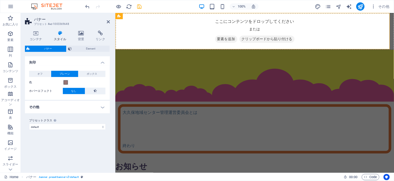
click at [63, 105] on h4 "その他" at bounding box center [67, 107] width 85 height 12
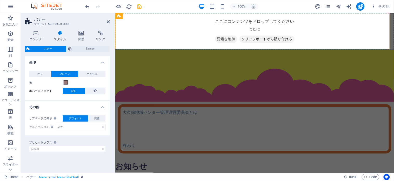
click at [63, 105] on h4 "その他" at bounding box center [67, 105] width 85 height 9
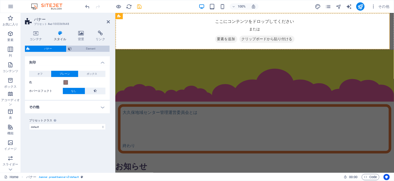
click at [75, 50] on span "Element" at bounding box center [90, 49] width 35 height 6
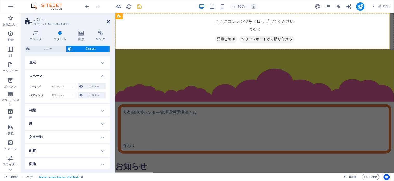
click at [108, 22] on icon at bounding box center [108, 22] width 3 height 4
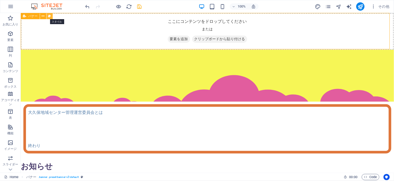
click at [49, 17] on icon at bounding box center [49, 16] width 3 height 5
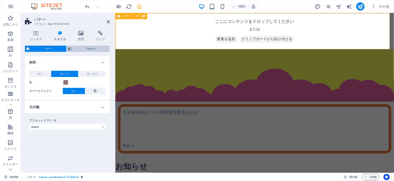
click at [81, 49] on span "Element" at bounding box center [90, 49] width 35 height 6
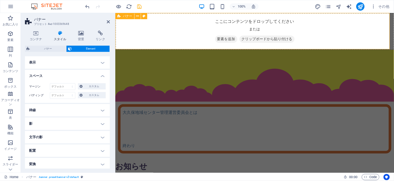
click at [99, 77] on h4 "スペース" at bounding box center [67, 74] width 85 height 9
click at [101, 131] on h4 "配置" at bounding box center [67, 130] width 85 height 12
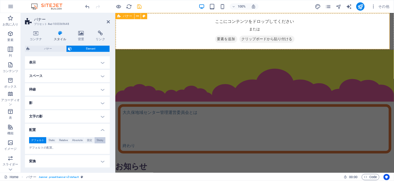
click at [100, 142] on span "Sticky" at bounding box center [100, 140] width 7 height 6
click at [87, 138] on span "固定" at bounding box center [89, 140] width 5 height 6
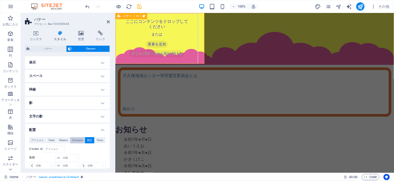
click at [80, 138] on span "Absolute" at bounding box center [77, 140] width 10 height 6
click at [63, 140] on span "Relative" at bounding box center [63, 140] width 9 height 6
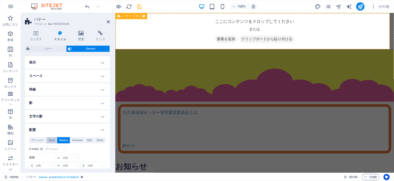
click at [50, 141] on span "Static" at bounding box center [52, 140] width 6 height 6
click at [40, 139] on span "デフォルト" at bounding box center [37, 140] width 13 height 6
click at [91, 141] on span "固定" at bounding box center [89, 140] width 5 height 6
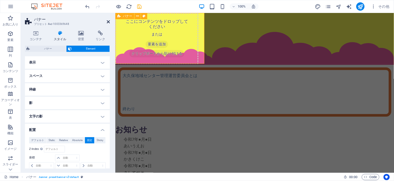
click at [107, 22] on icon at bounding box center [108, 22] width 3 height 4
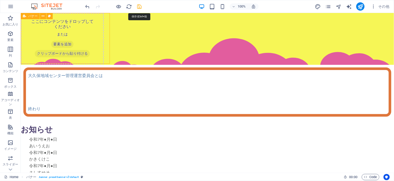
click at [139, 9] on icon "save" at bounding box center [140, 7] width 6 height 6
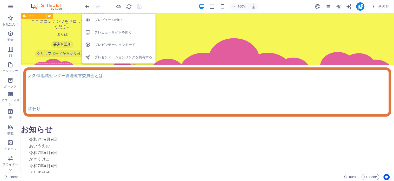
click at [108, 31] on h6 "プレビューサイトを開く" at bounding box center [124, 32] width 58 height 6
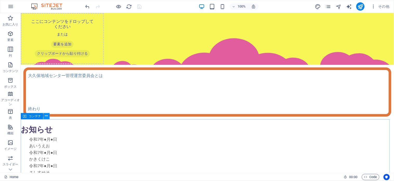
click at [44, 117] on button at bounding box center [46, 116] width 6 height 6
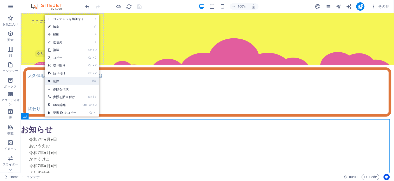
click at [68, 81] on link "⌦ 削除" at bounding box center [62, 81] width 35 height 8
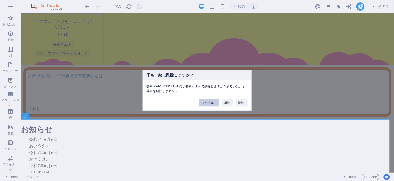
click at [202, 102] on button "キャンセル" at bounding box center [209, 103] width 21 height 8
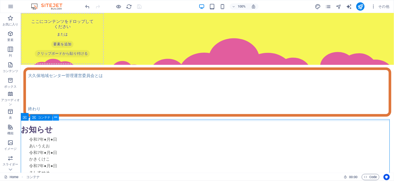
click at [56, 119] on icon at bounding box center [56, 117] width 3 height 5
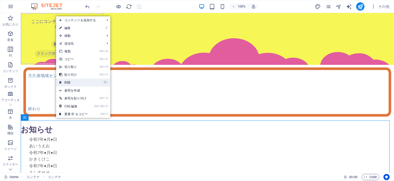
click at [78, 82] on link "⌦ 削除" at bounding box center [73, 83] width 35 height 8
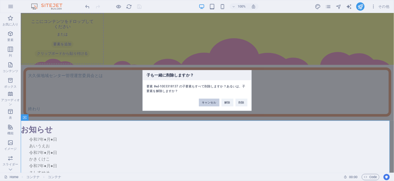
click at [202, 104] on button "キャンセル" at bounding box center [209, 103] width 21 height 8
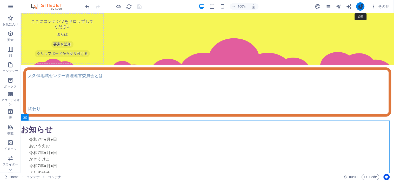
click at [359, 5] on icon "publish" at bounding box center [361, 7] width 6 height 6
